Goal: Information Seeking & Learning: Learn about a topic

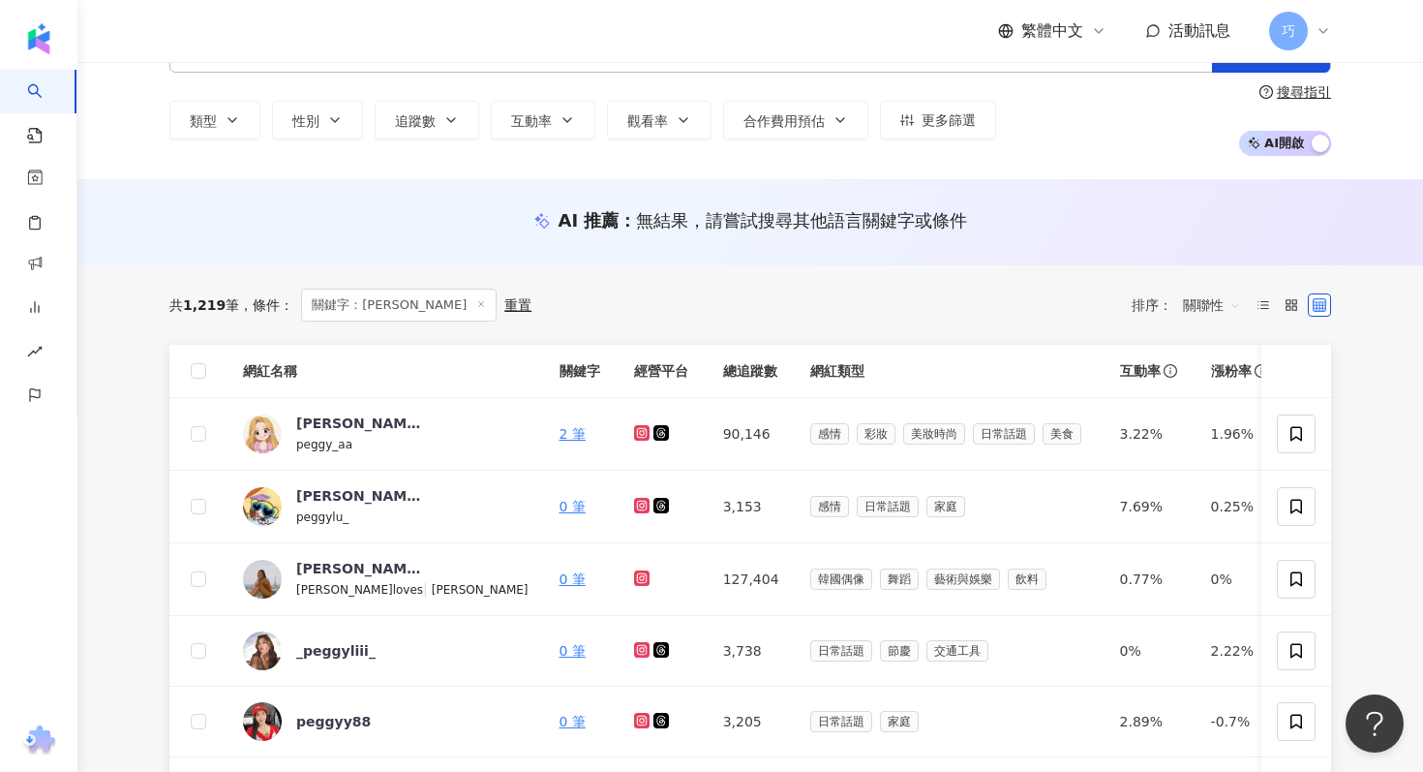
scroll to position [464, 0]
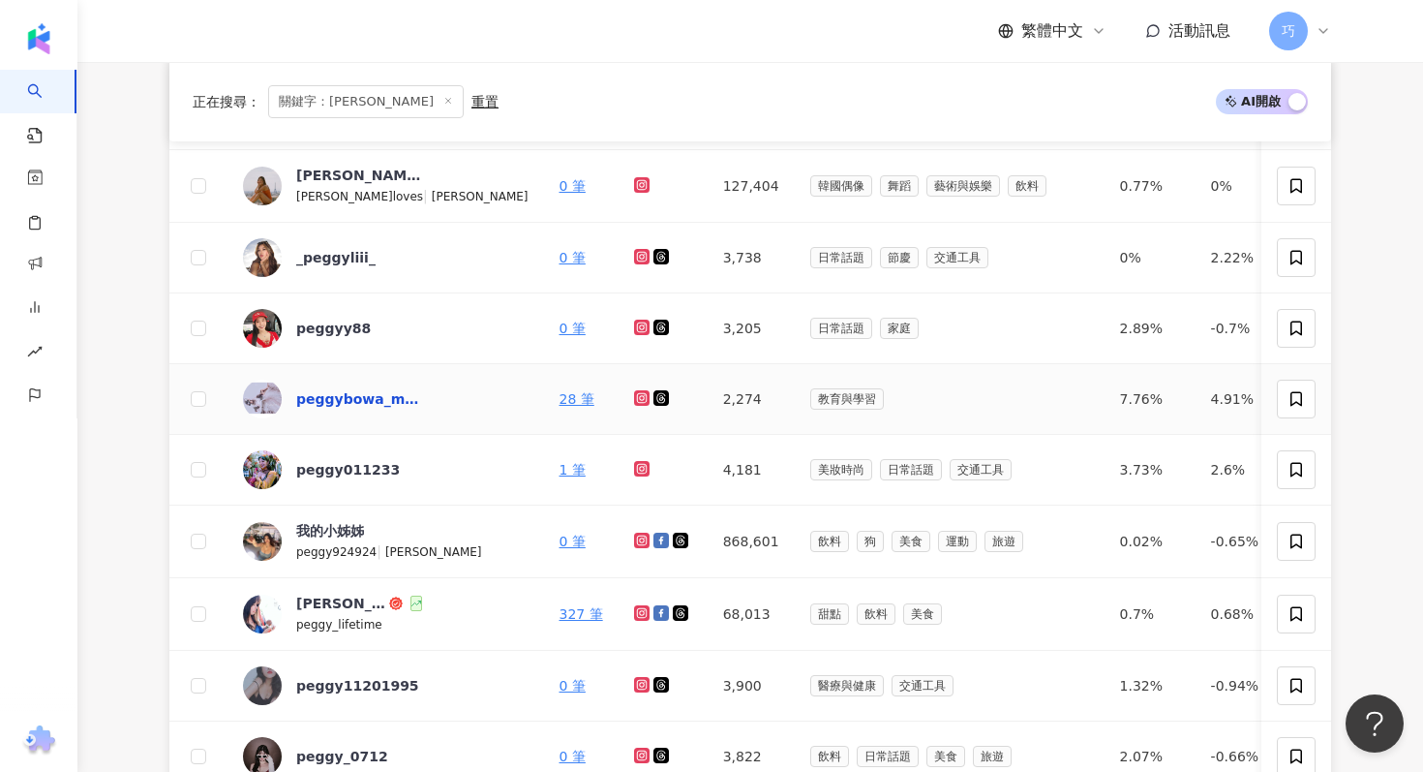
click at [375, 402] on div "peggybowa_makeup" at bounding box center [359, 398] width 126 height 19
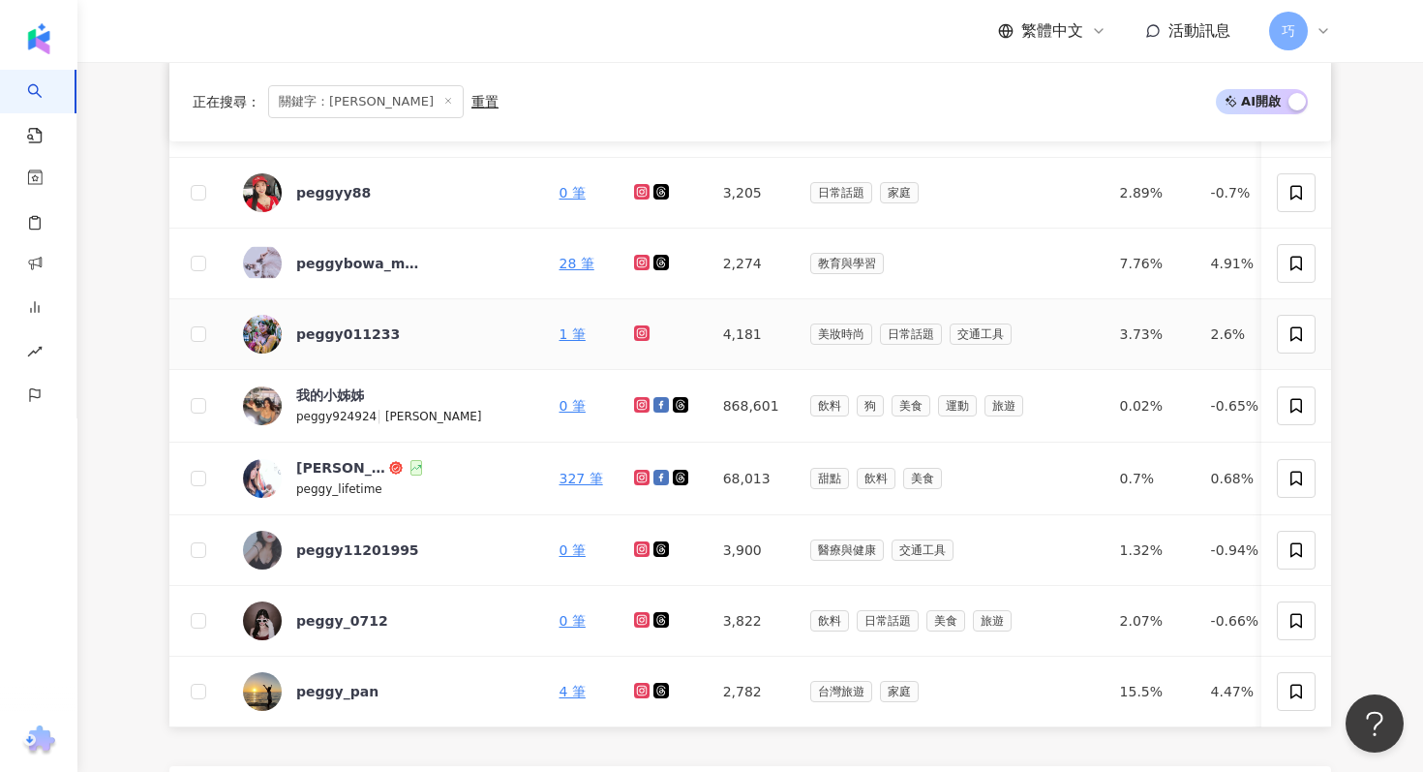
scroll to position [605, 0]
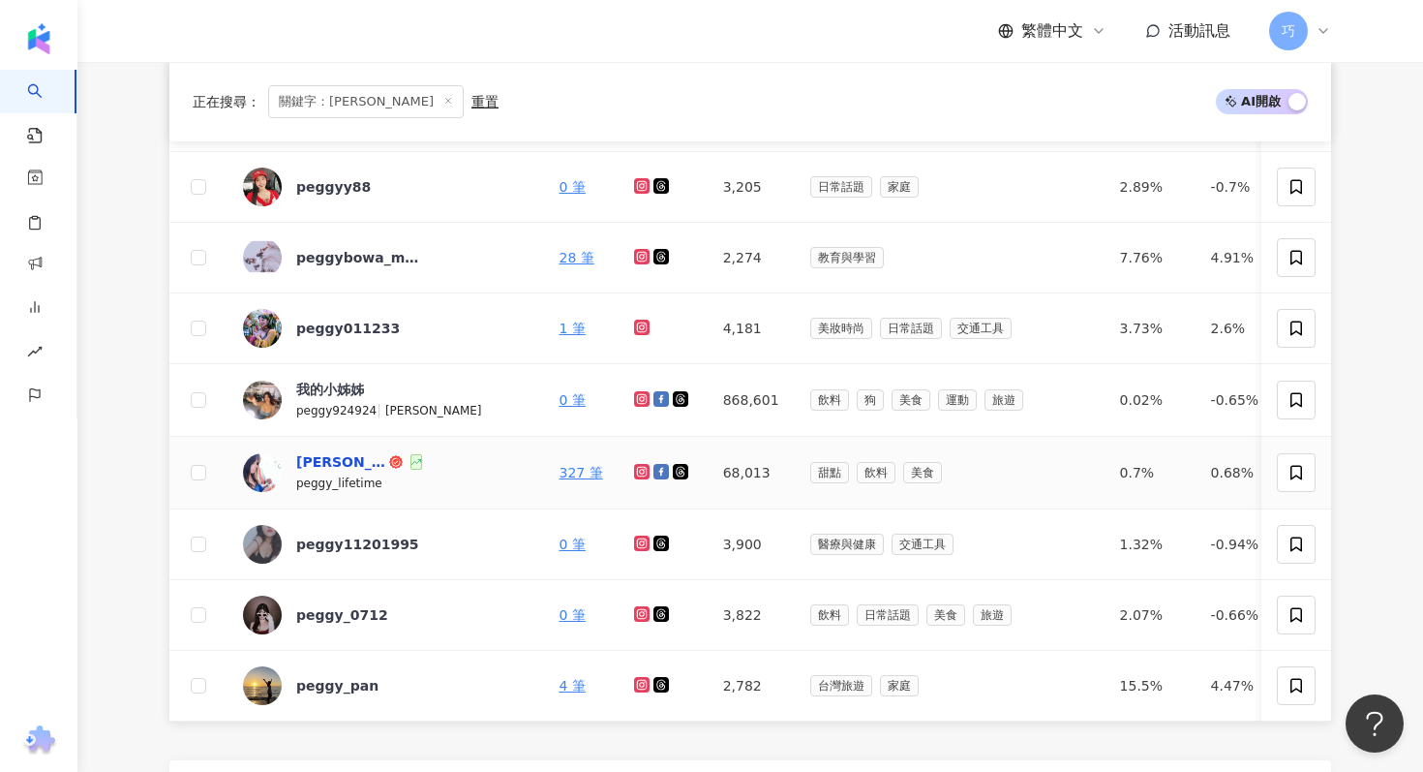
click at [321, 467] on div "[PERSON_NAME]" at bounding box center [340, 461] width 89 height 19
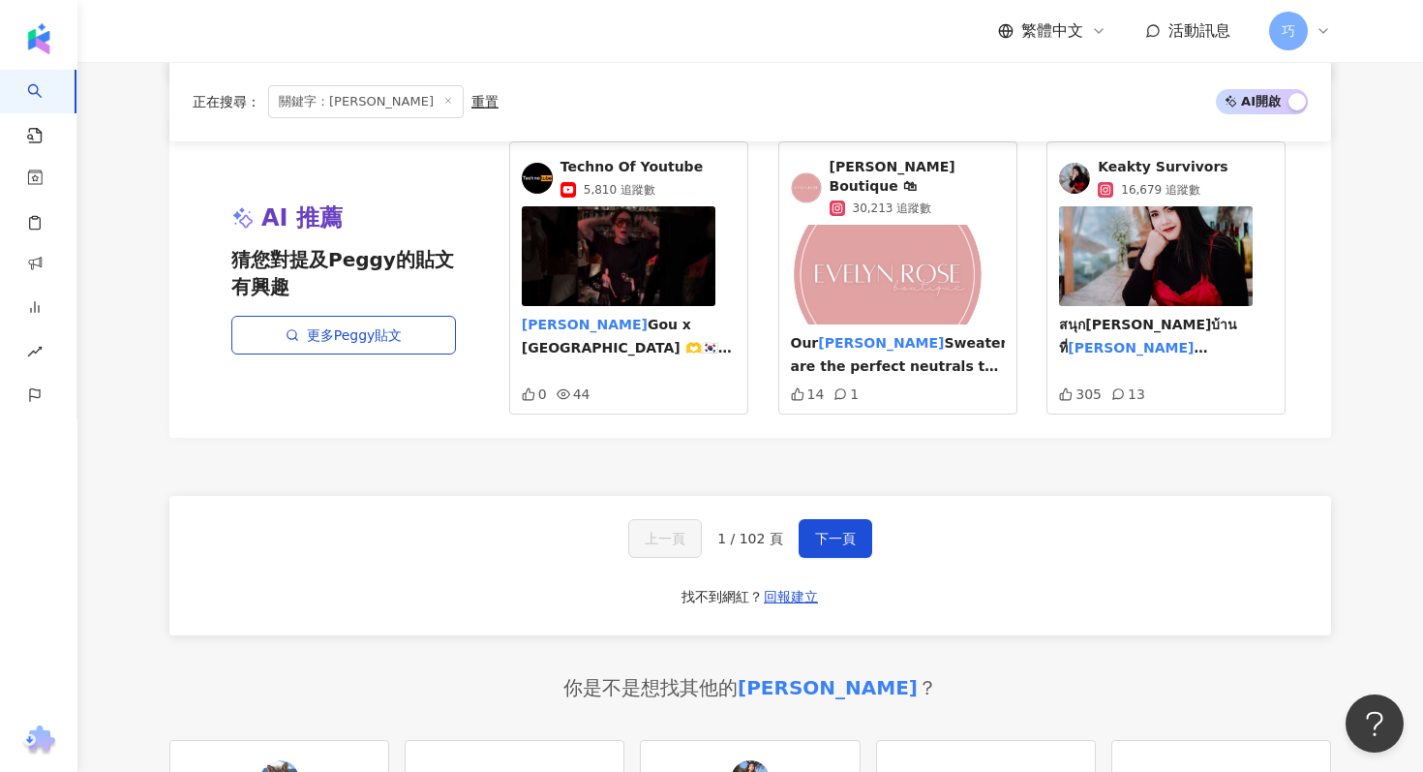
scroll to position [1390, 0]
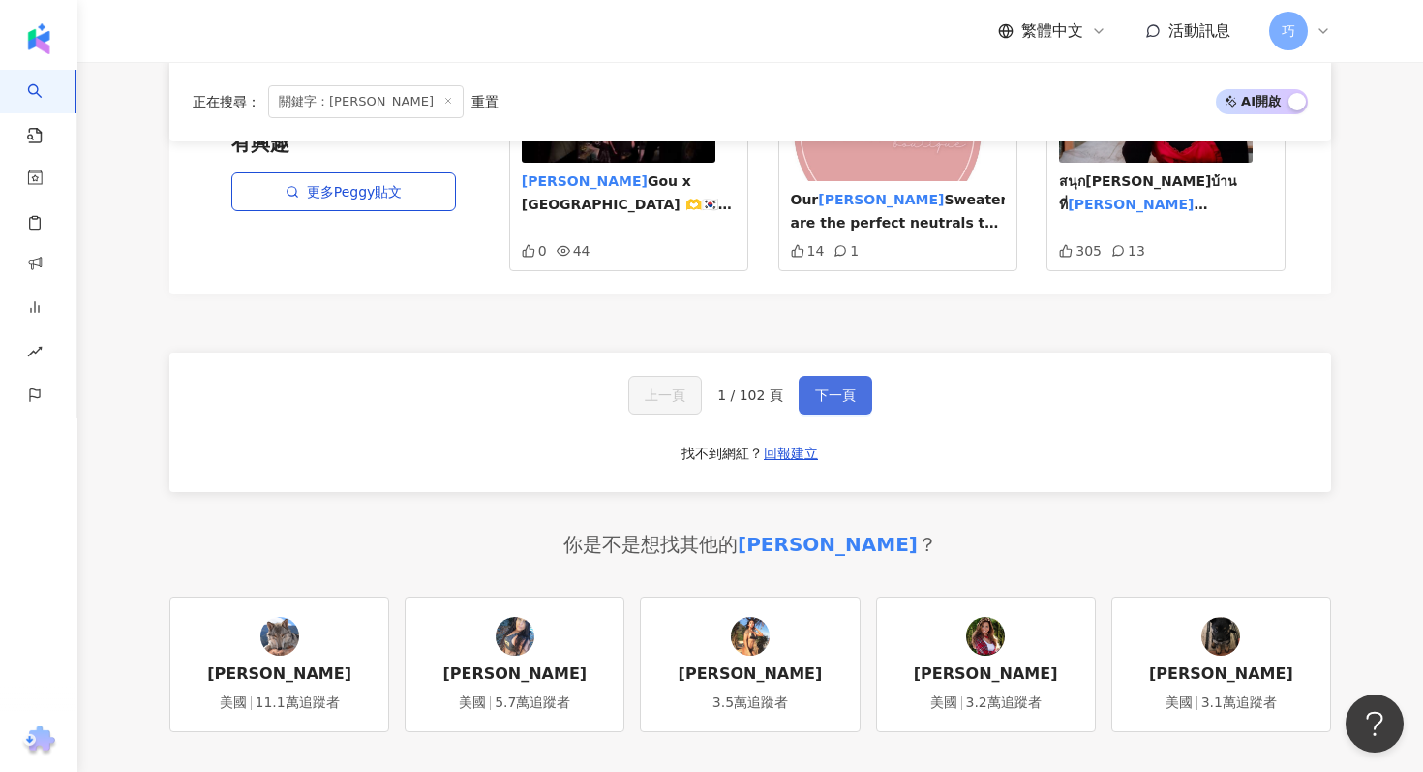
click at [830, 387] on span "下一頁" at bounding box center [835, 394] width 41 height 15
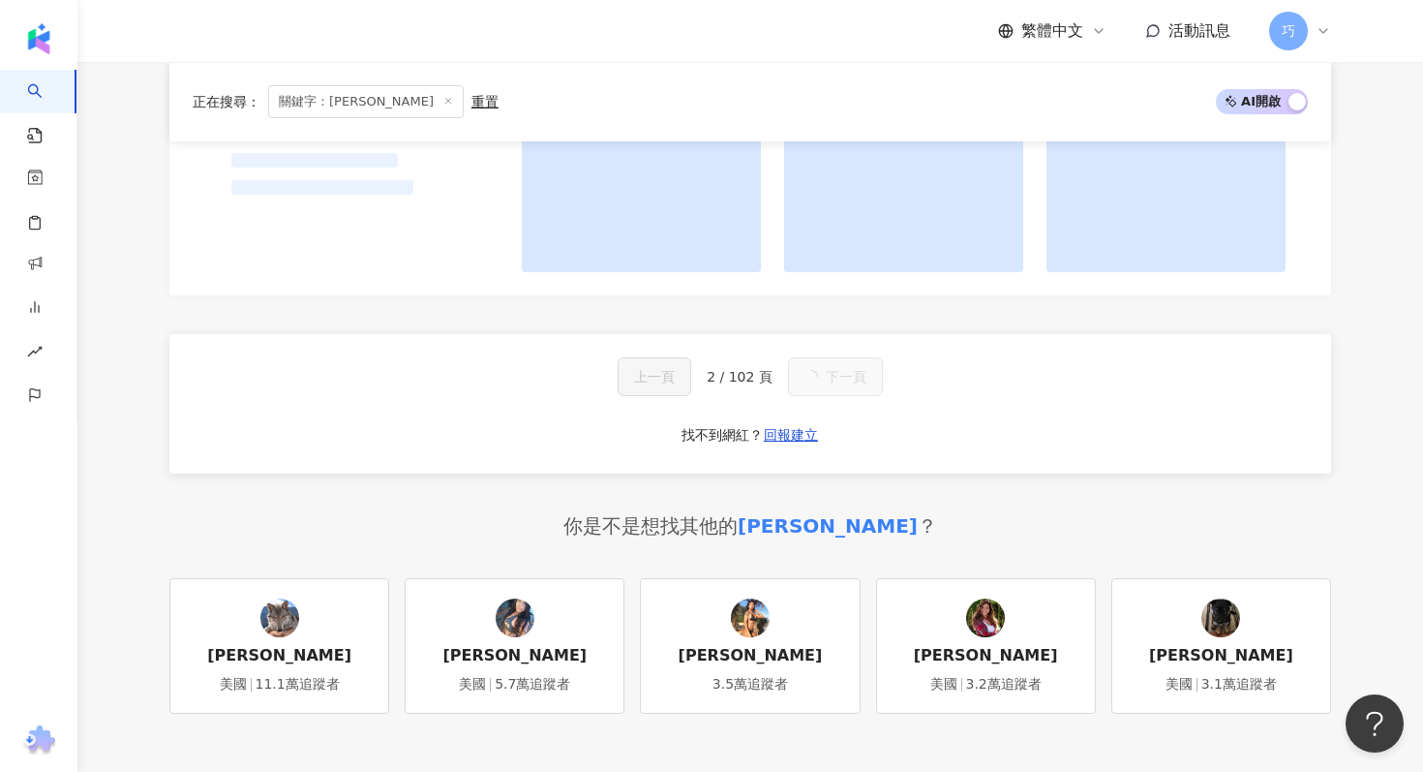
scroll to position [714, 0]
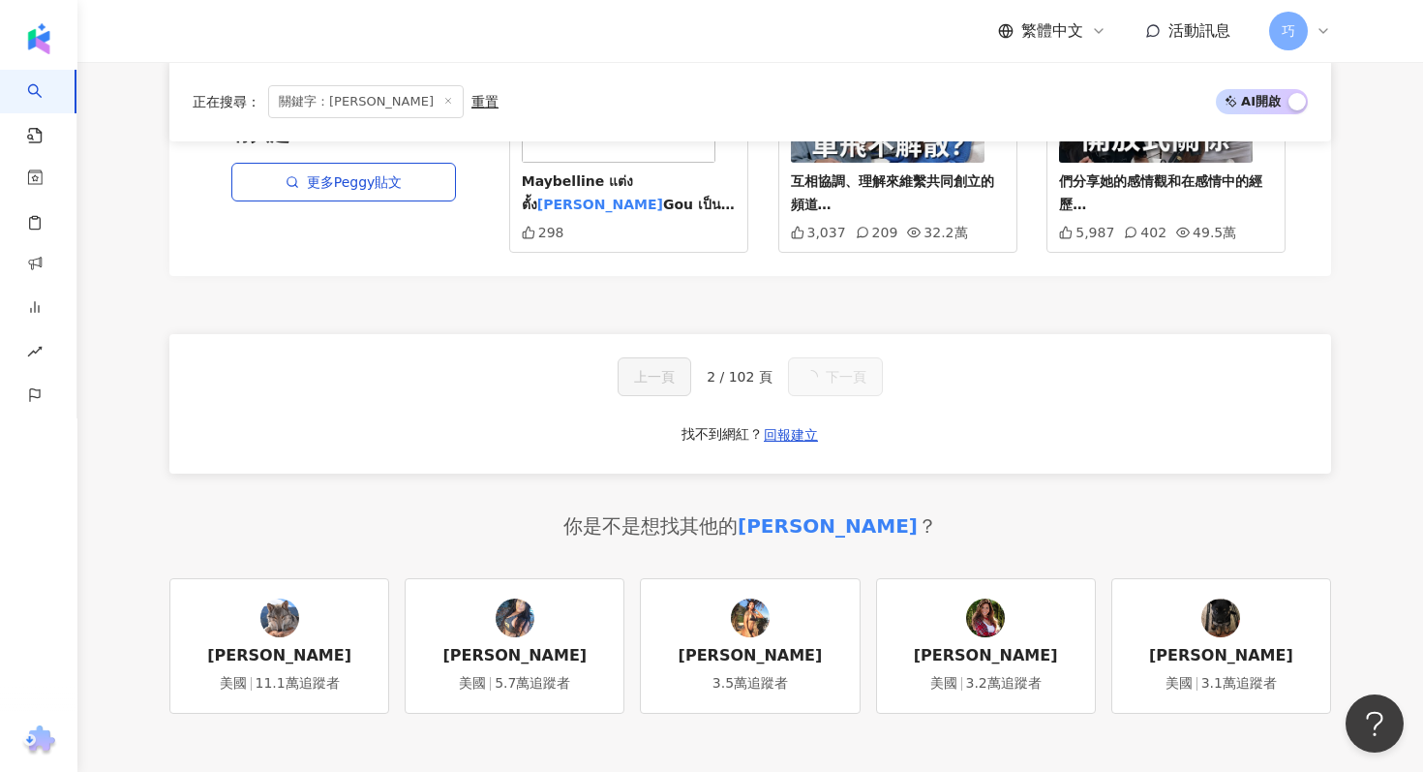
click at [443, 103] on icon at bounding box center [448, 101] width 10 height 10
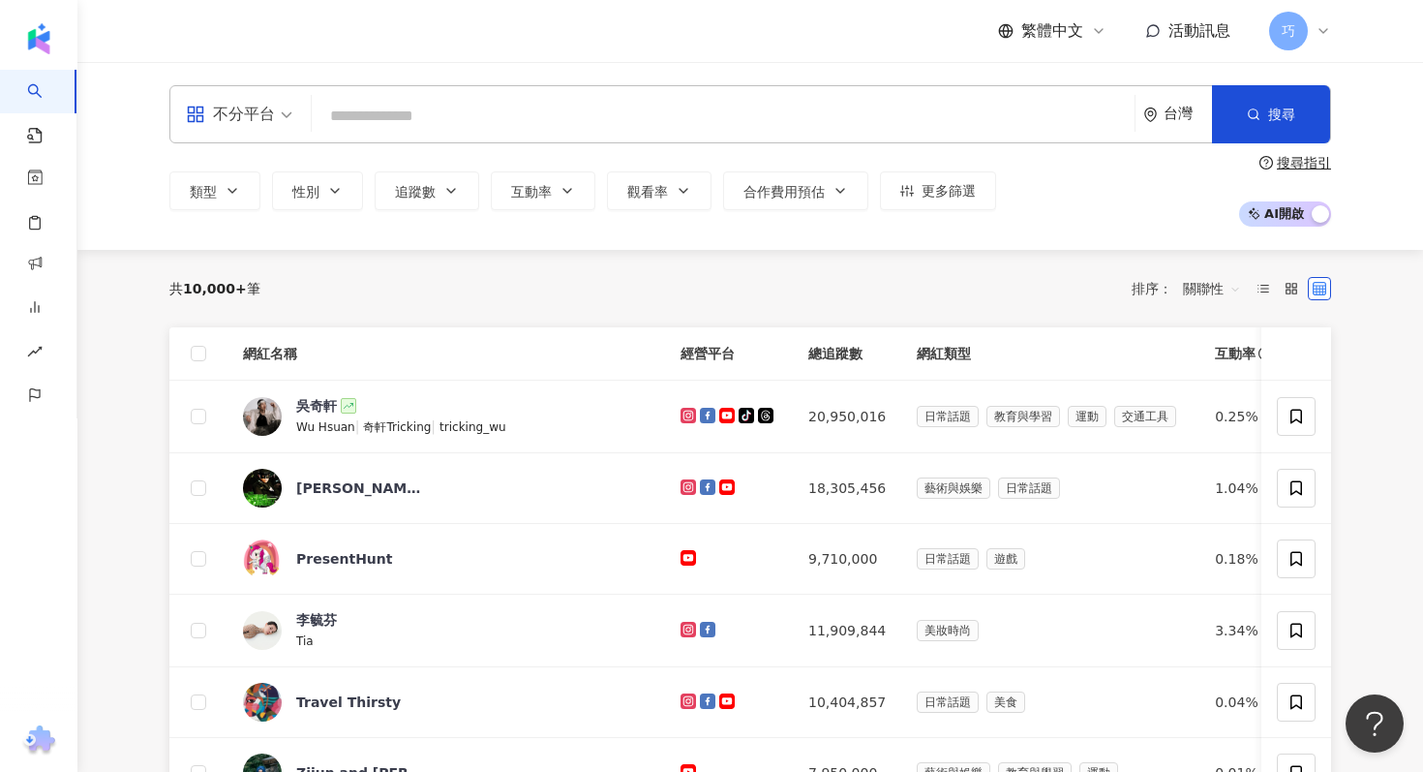
click at [537, 103] on input "search" at bounding box center [723, 116] width 807 height 37
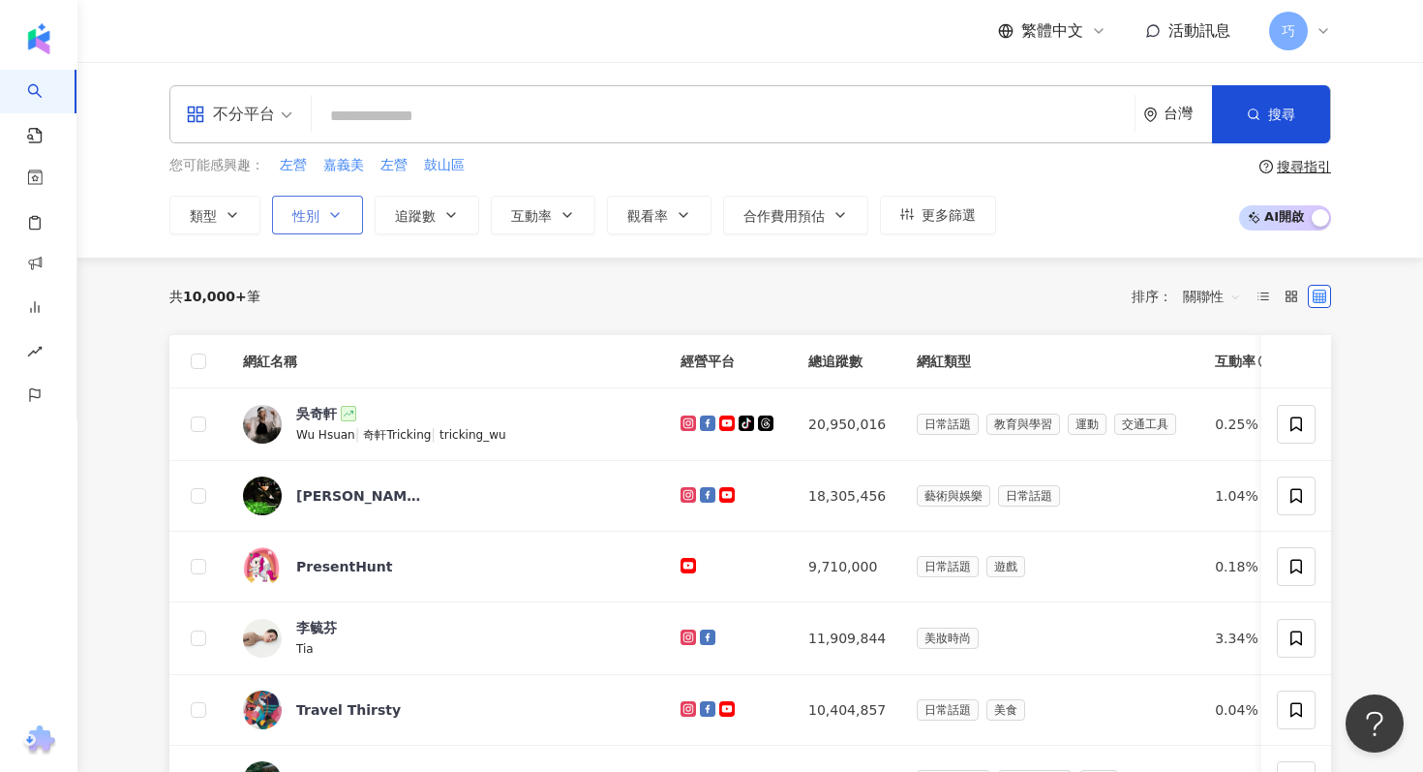
click at [334, 215] on icon "button" at bounding box center [335, 215] width 8 height 4
click at [231, 225] on button "類型" at bounding box center [214, 215] width 91 height 39
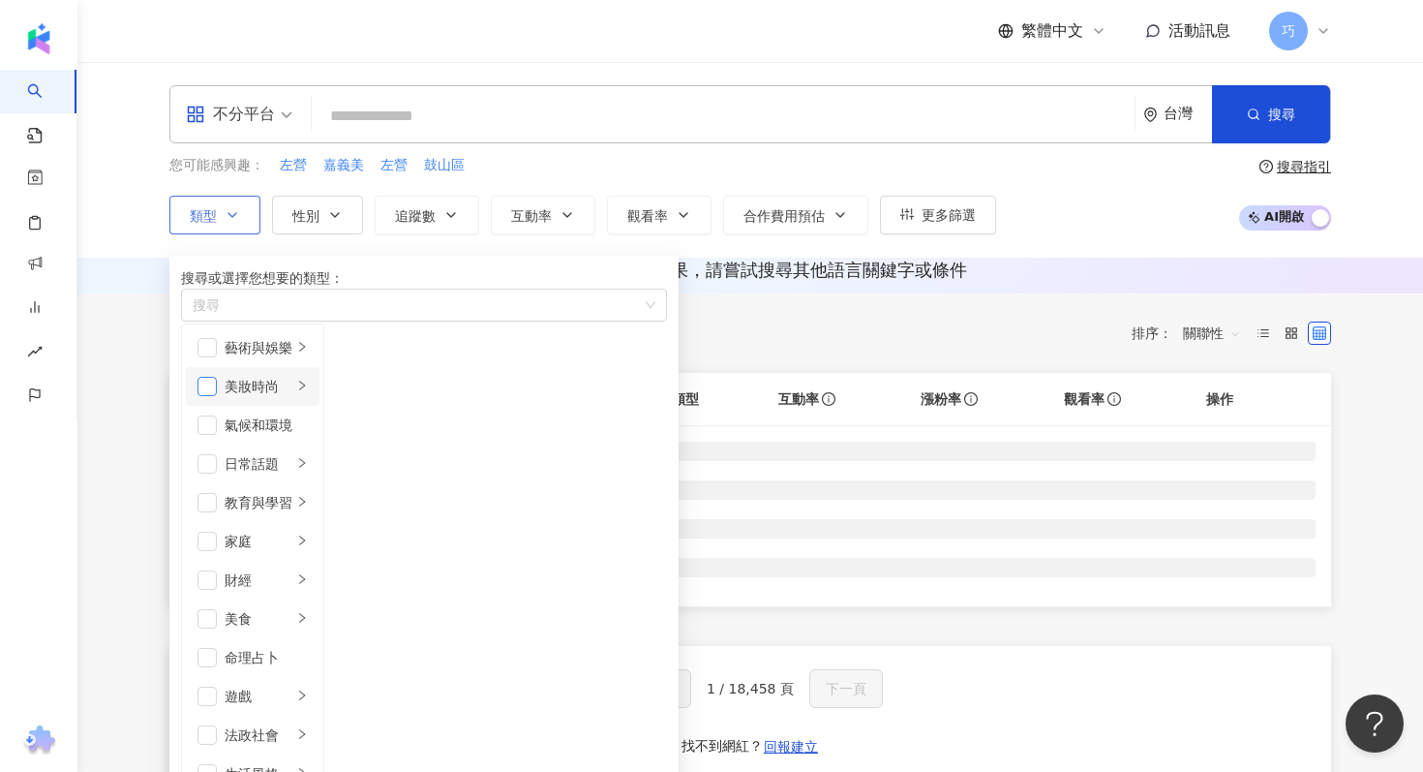
click at [217, 396] on span "button" at bounding box center [207, 386] width 19 height 19
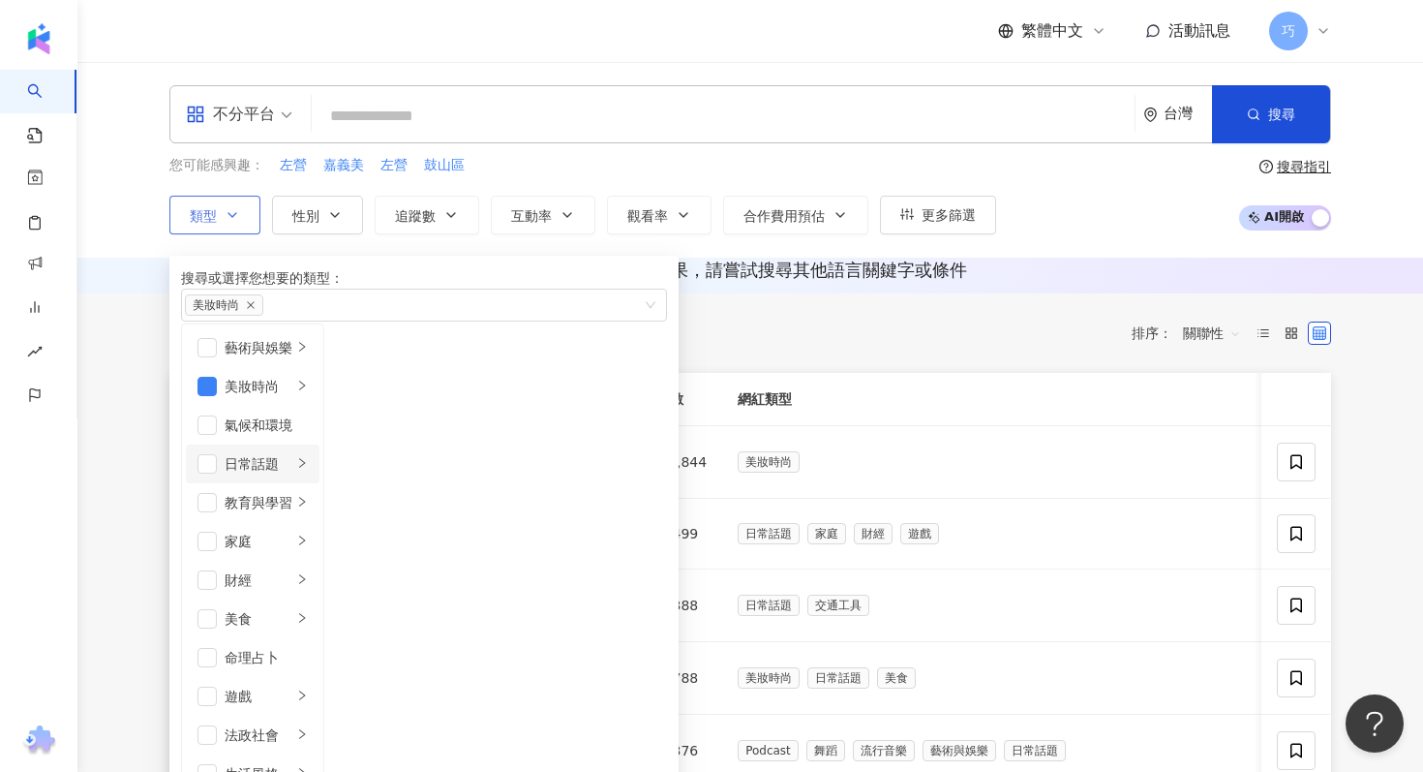
click at [214, 483] on li "日常話題" at bounding box center [253, 463] width 134 height 39
click at [214, 551] on span "button" at bounding box center [207, 541] width 19 height 19
click at [586, 134] on input "search" at bounding box center [723, 116] width 807 height 37
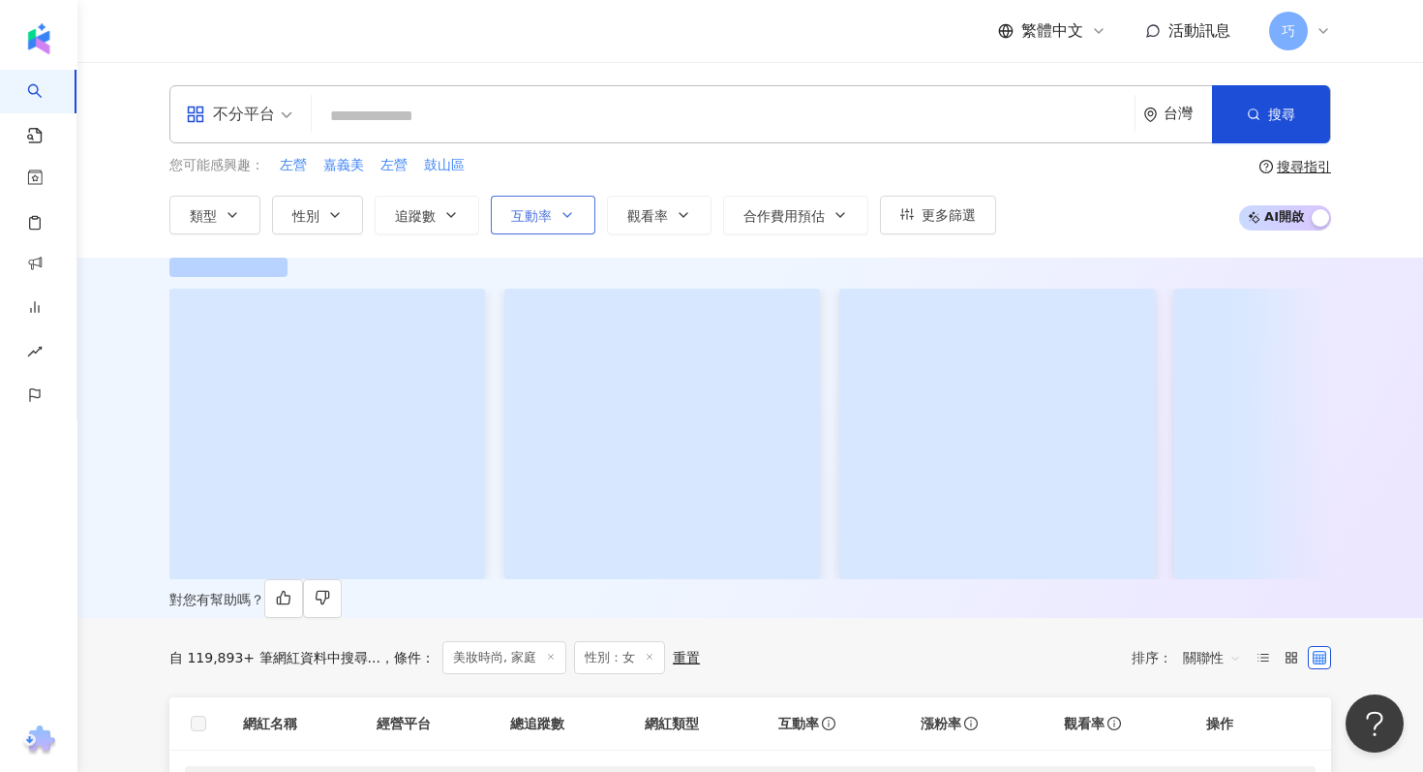
click at [521, 219] on span "互動率" at bounding box center [531, 215] width 41 height 15
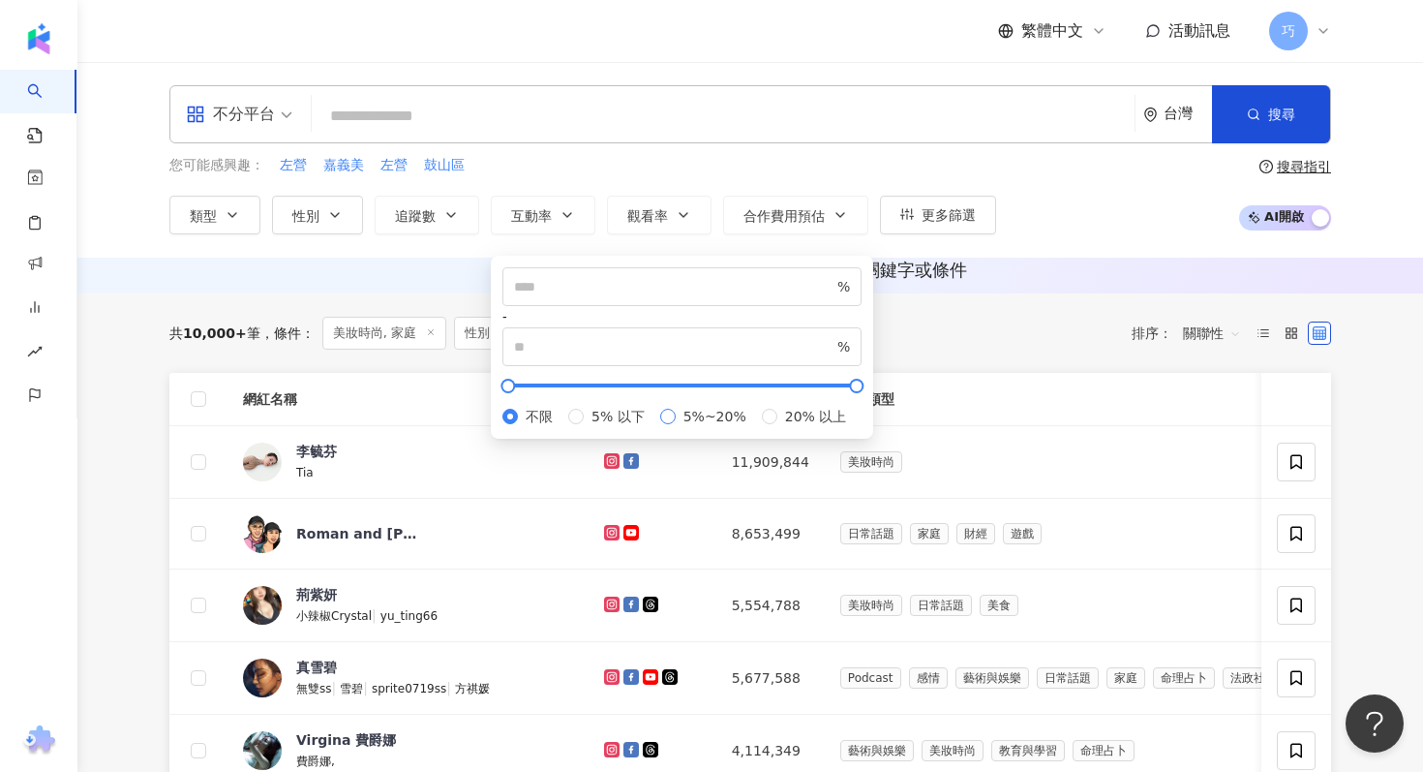
click at [676, 427] on span "5%~20%" at bounding box center [715, 416] width 78 height 21
type input "*"
type input "**"
click at [666, 228] on button "觀看率" at bounding box center [659, 215] width 105 height 39
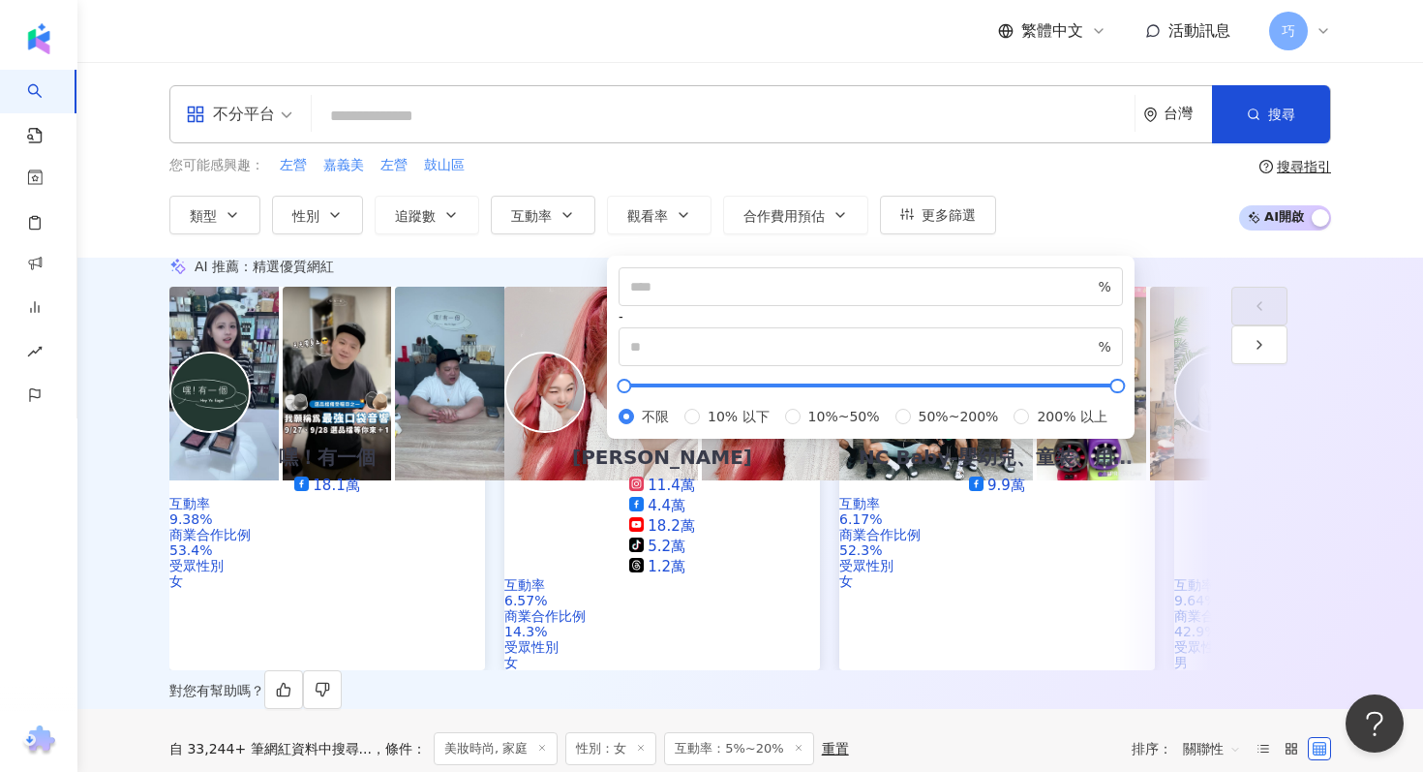
click at [675, 427] on div "不限 10% 以下 10%~50% 50%~200% 200% 以上" at bounding box center [871, 416] width 504 height 21
click at [801, 427] on span "10%~50%" at bounding box center [844, 416] width 87 height 21
type input "**"
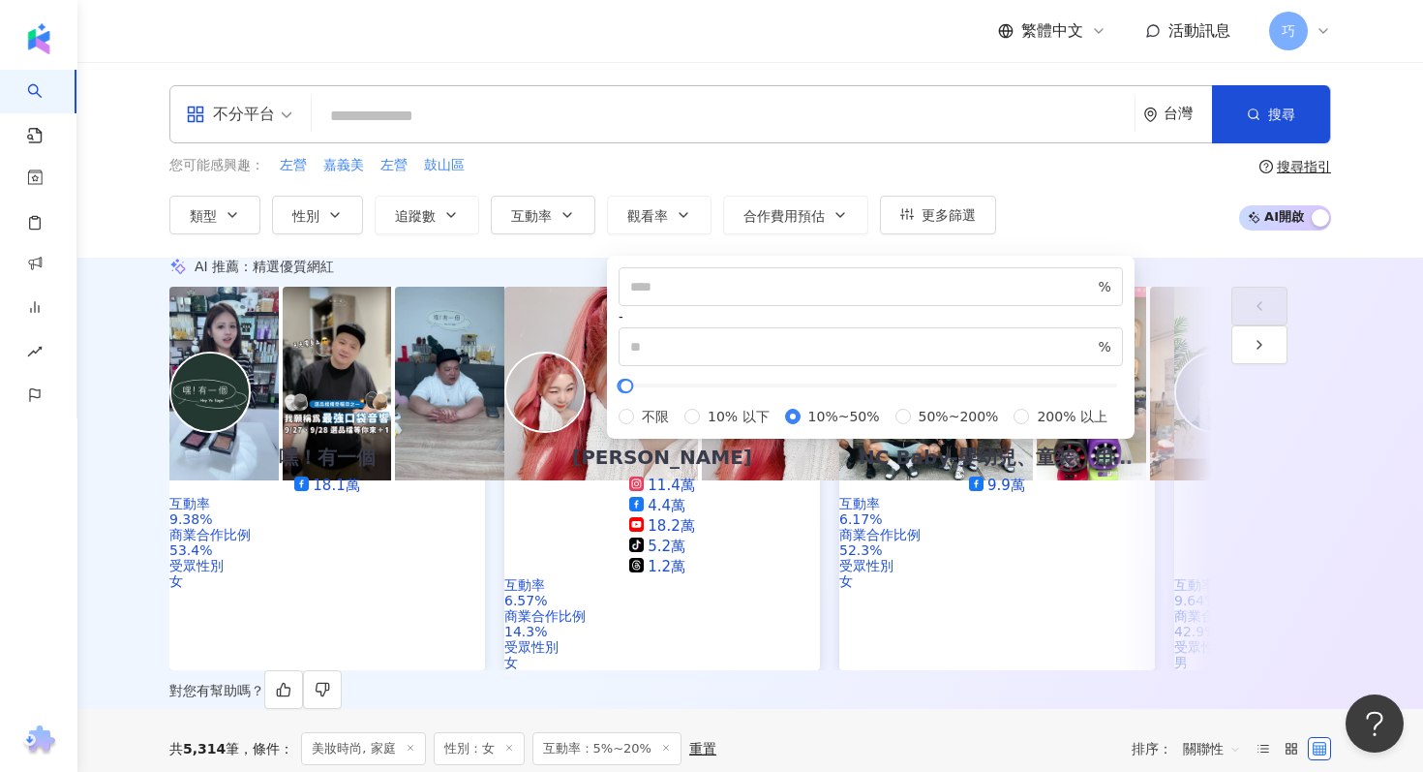
click at [842, 168] on div "您可能感興趣： 左營 嘉義美 左營 鼓山區" at bounding box center [582, 165] width 827 height 21
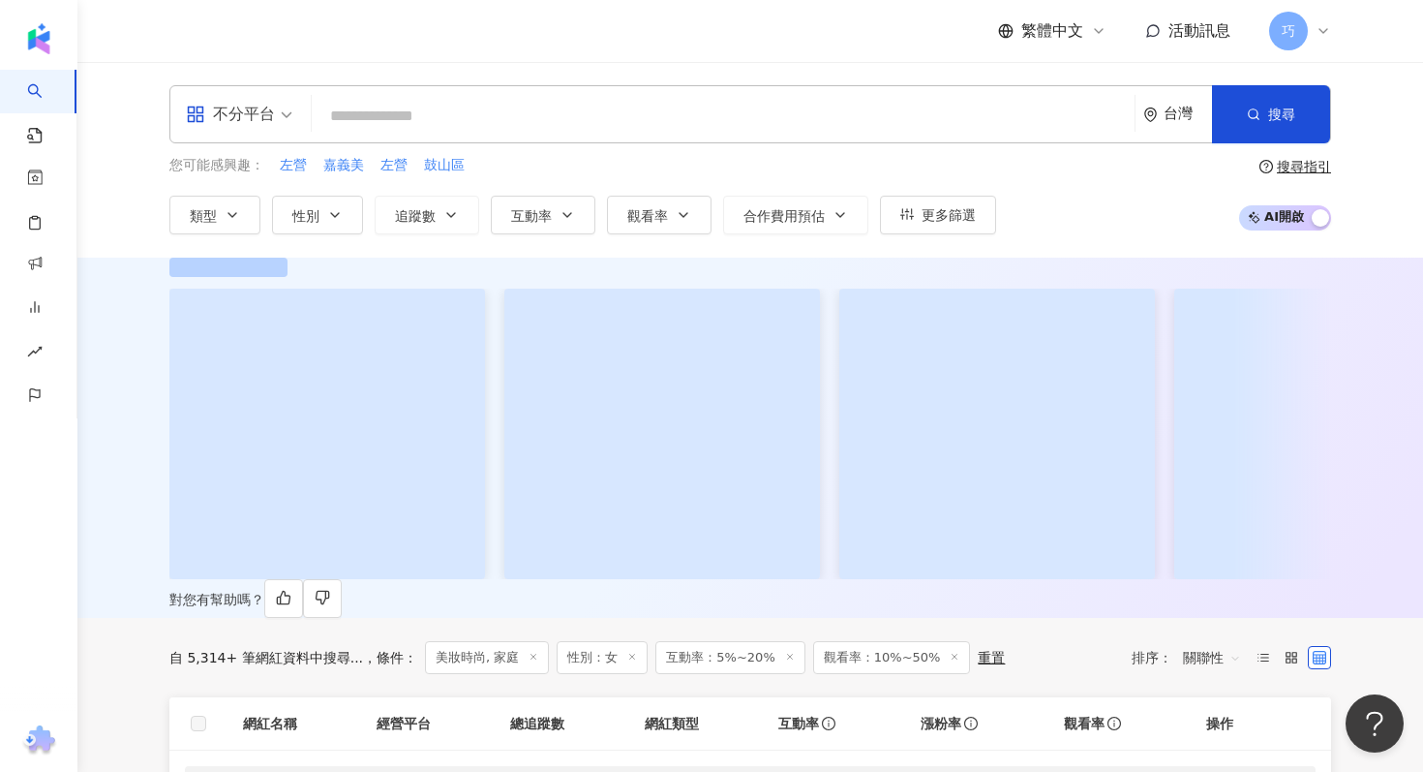
click at [951, 188] on div "您可能感興趣： 左營 嘉義美 左營 鼓山區 類型 性別 追蹤數 互動率 觀看率 合作費用預估 更多篩選 不限 女 男 其他 * % - ** % 不限 5% …" at bounding box center [582, 194] width 827 height 79
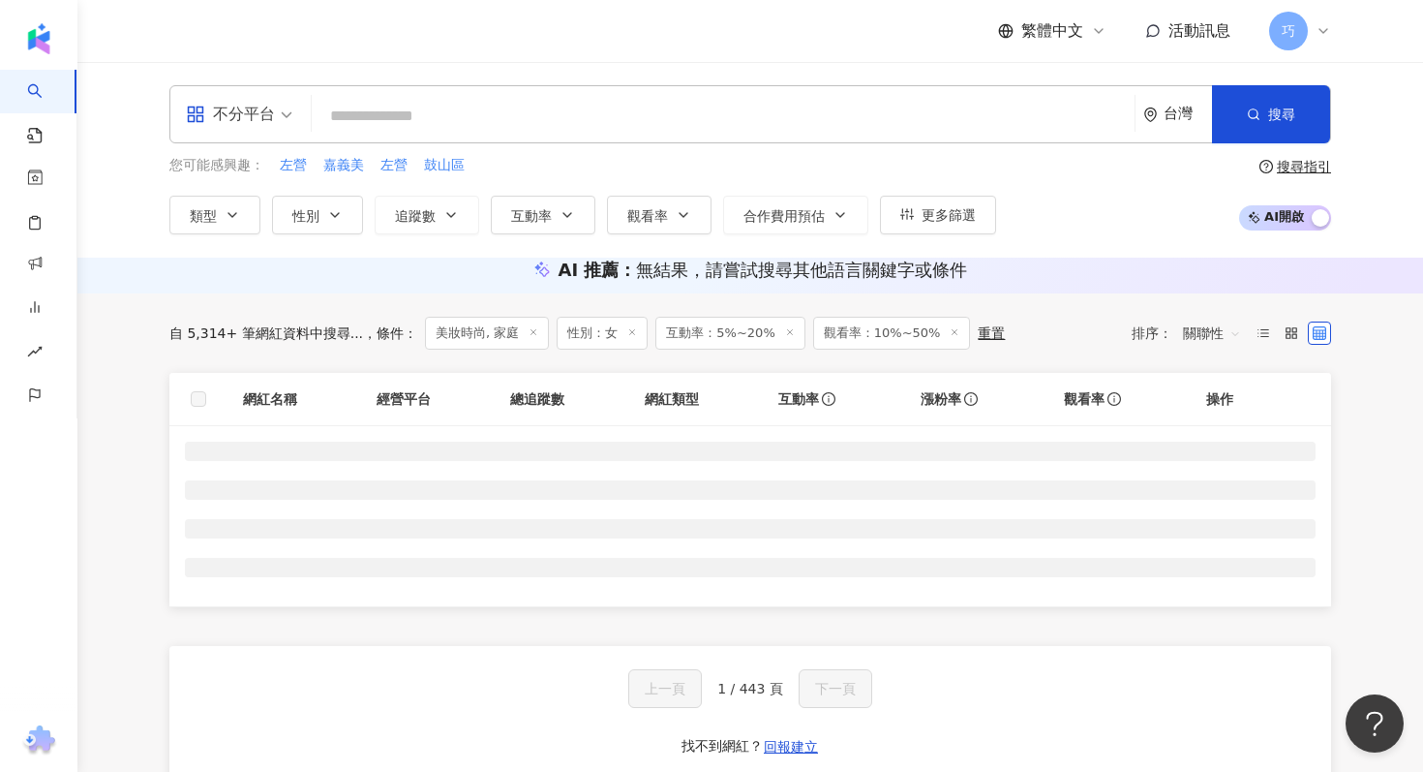
click at [918, 241] on div "不分平台 台灣 搜尋 ab7da453-c5aa-40ab-ac20-4a38fcdf990f [PERSON_NAME] 8,884 追蹤者 [PERSON…" at bounding box center [750, 160] width 1346 height 196
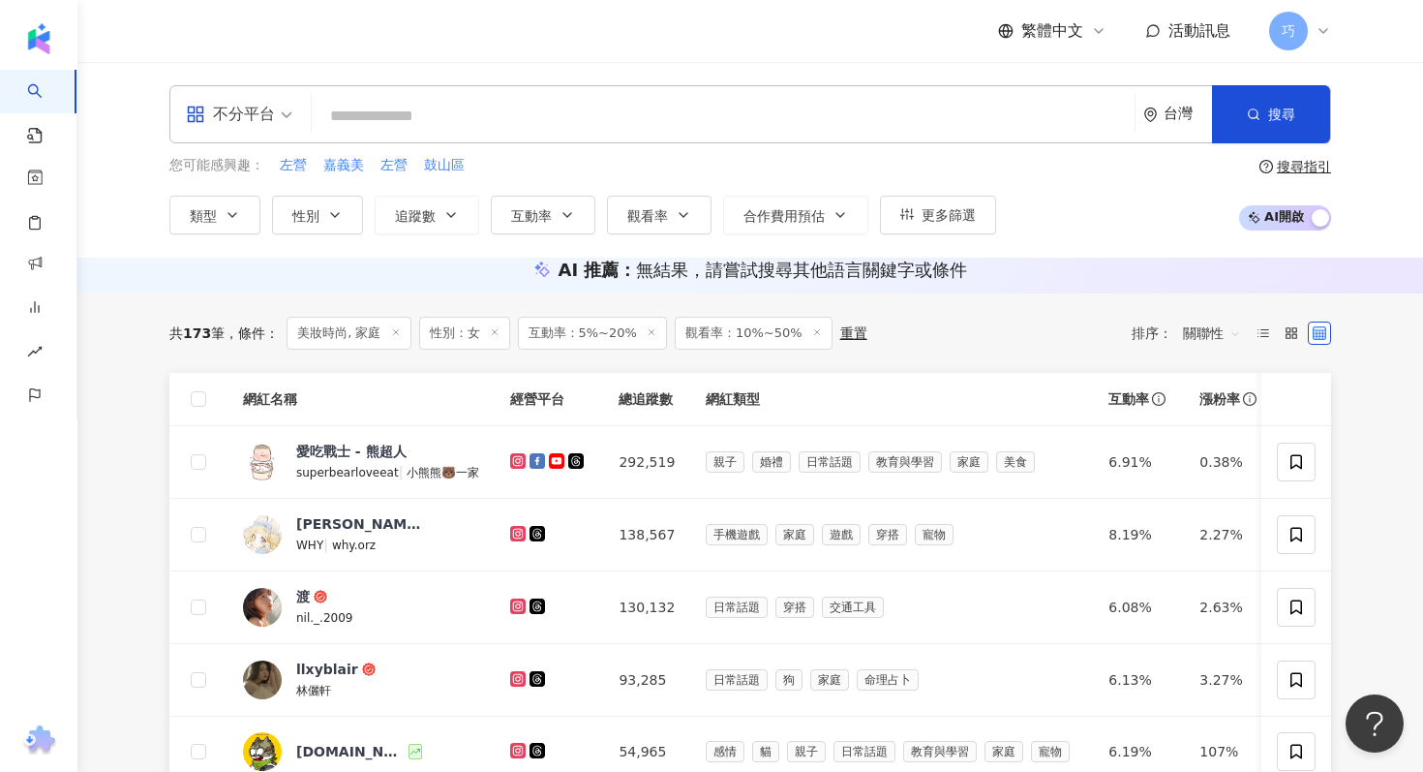
click at [930, 235] on div "不分平台 台灣 搜尋 ab7da453-c5aa-40ab-ac20-4a38fcdf990f [PERSON_NAME] 8,884 追蹤者 [PERSON…" at bounding box center [750, 160] width 1346 height 196
click at [940, 230] on button "更多篩選" at bounding box center [938, 215] width 116 height 39
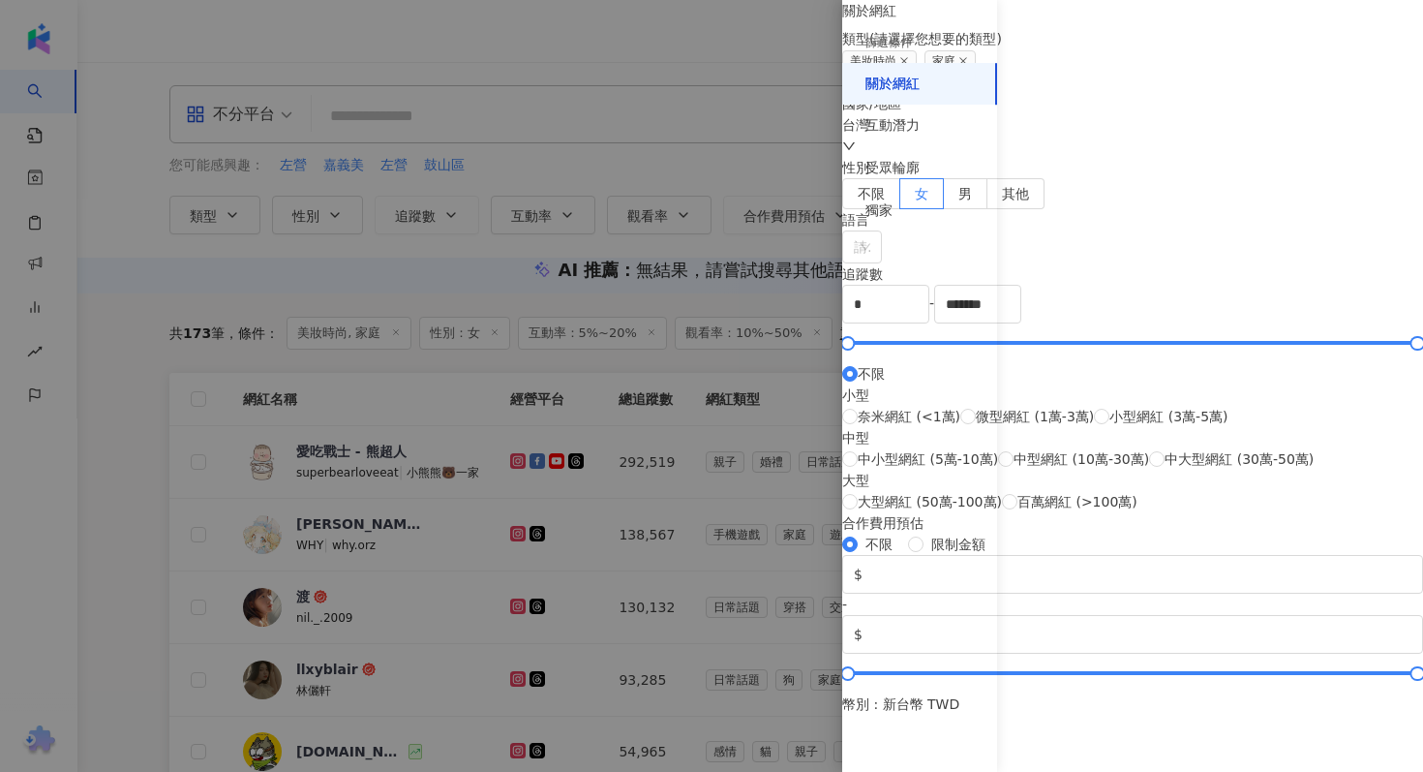
click at [793, 154] on div at bounding box center [711, 386] width 1423 height 772
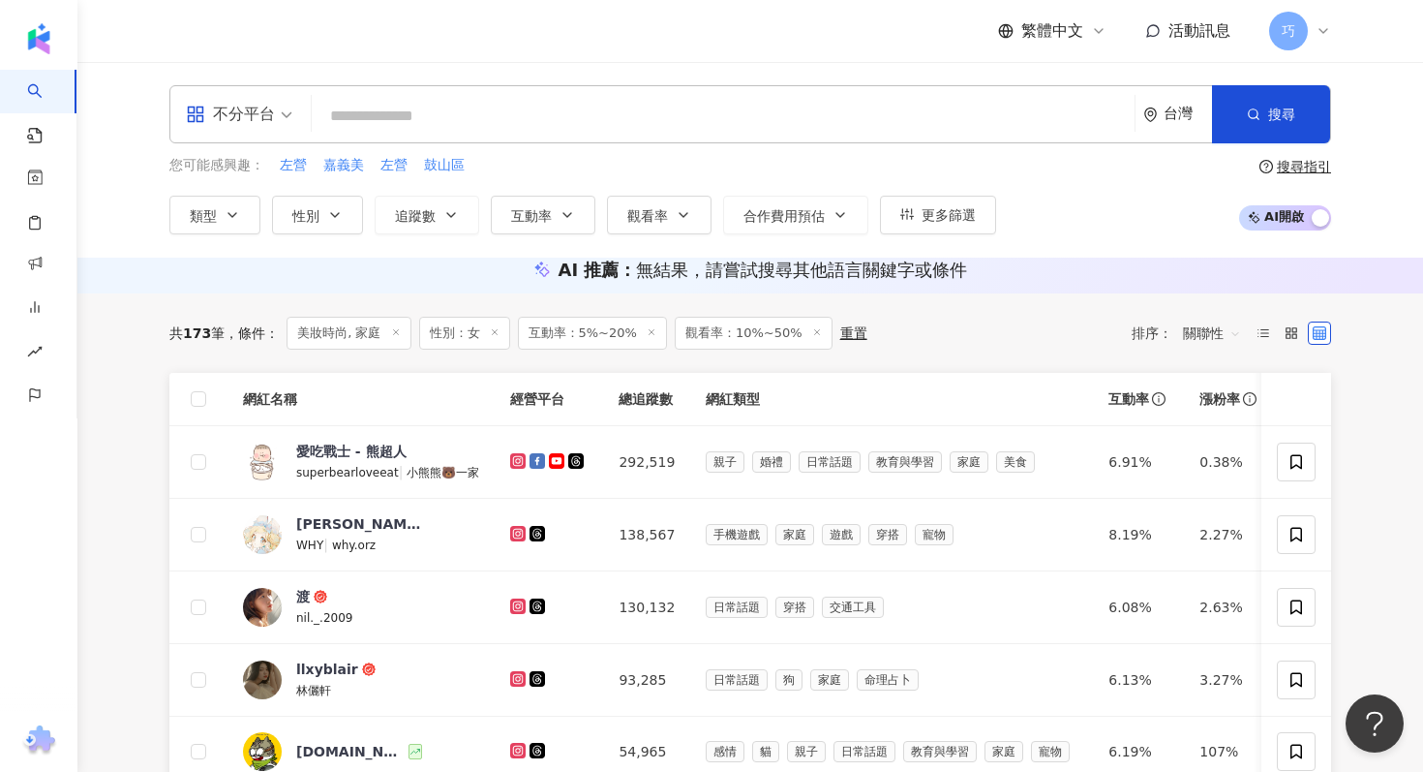
click at [781, 133] on input "search" at bounding box center [723, 116] width 807 height 37
type input "*"
type input "**"
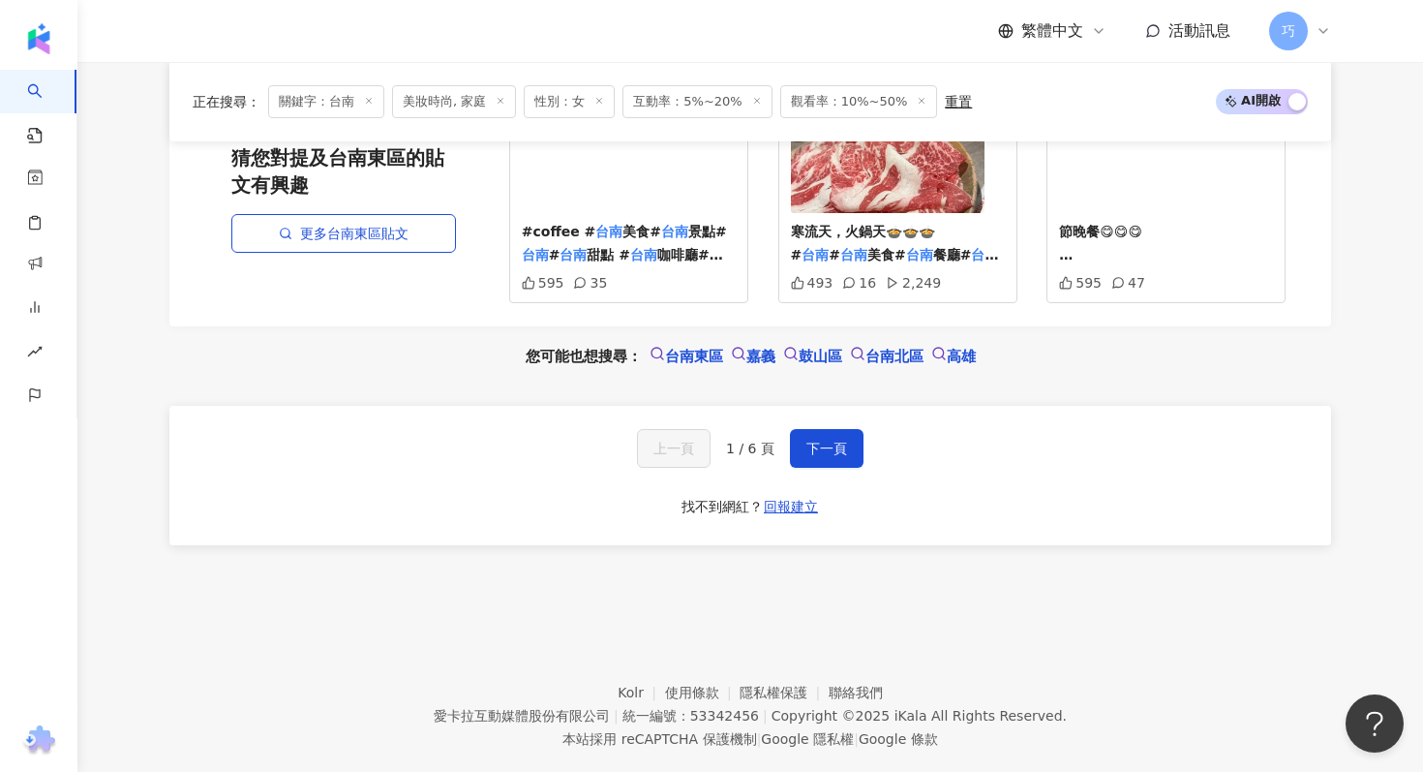
scroll to position [1396, 0]
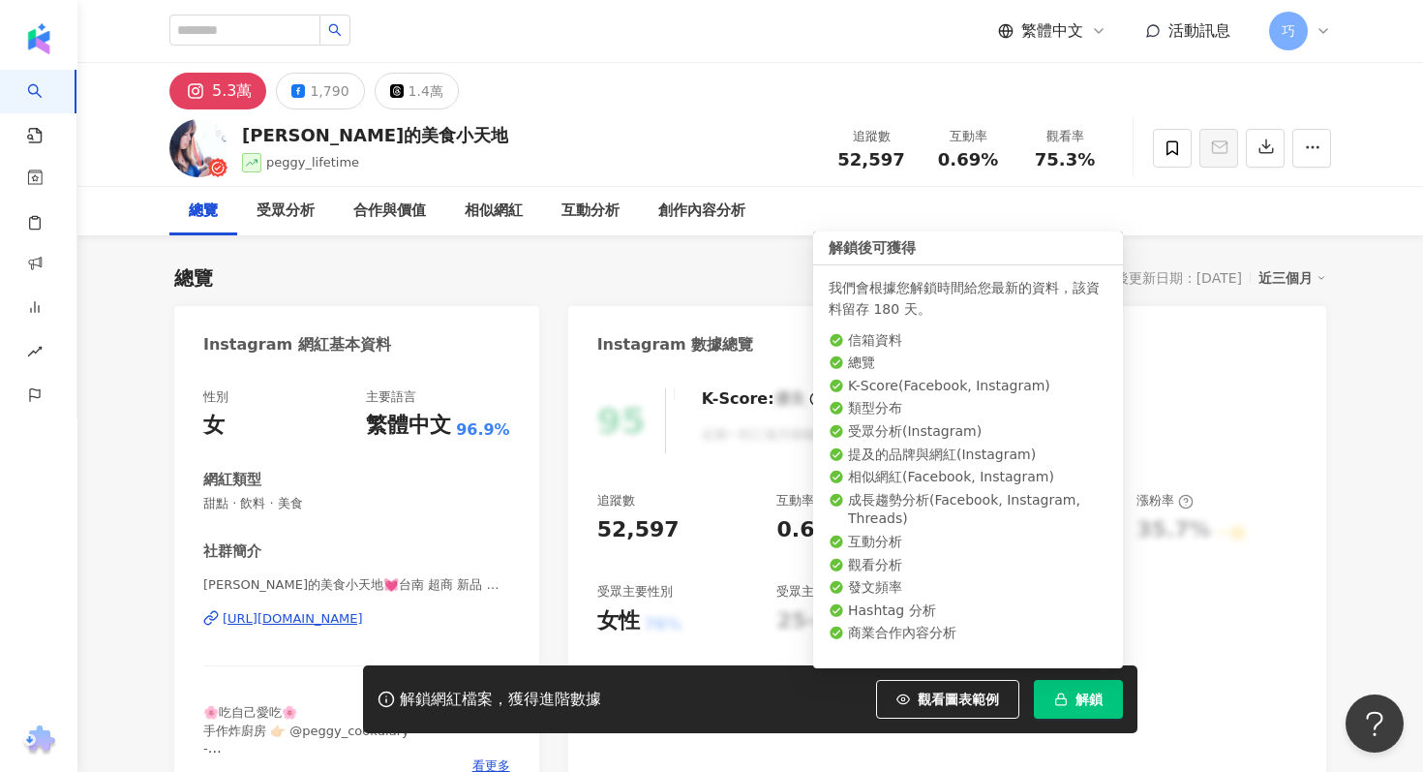
click at [1102, 697] on span "解鎖" at bounding box center [1089, 698] width 27 height 15
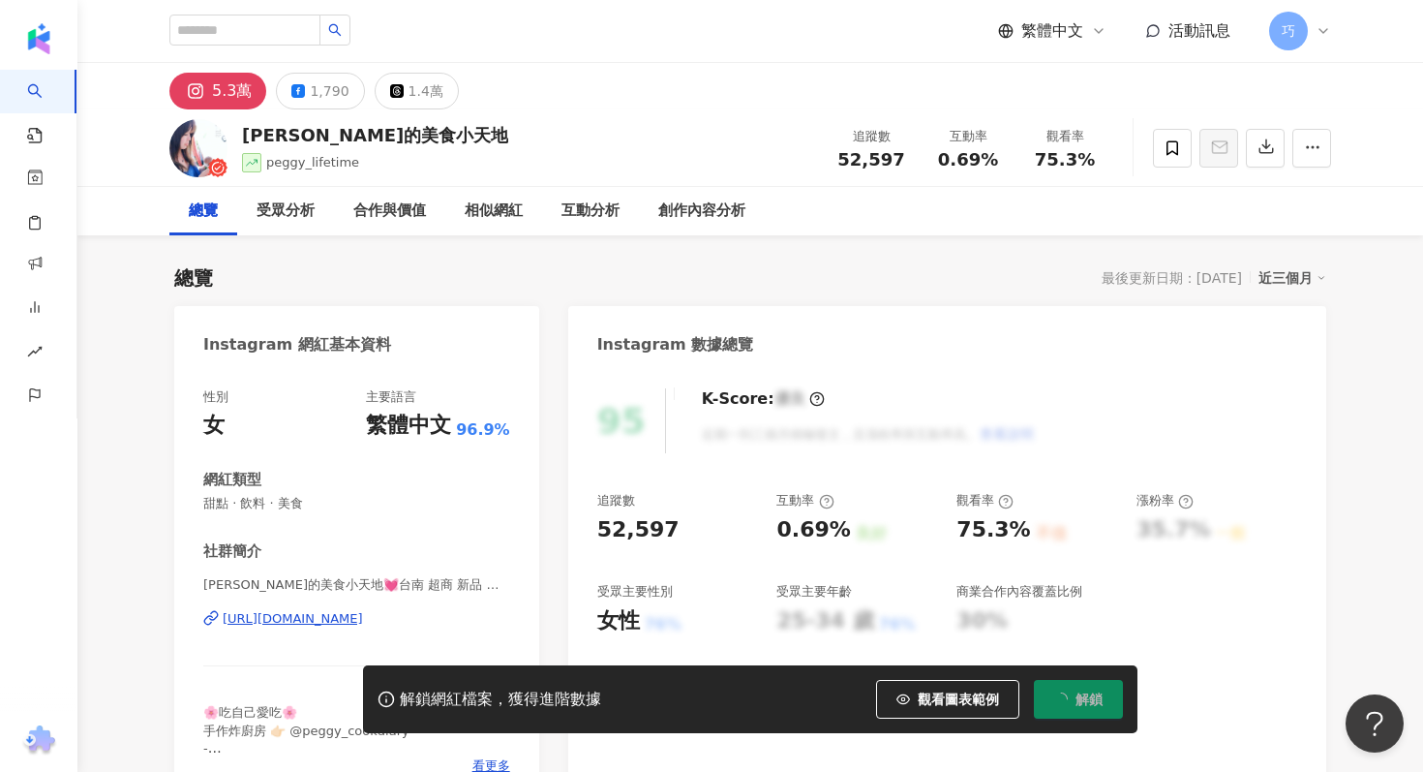
click at [363, 620] on div "https://www.instagram.com/peggy_lifetime/" at bounding box center [293, 618] width 140 height 17
